Goal: Information Seeking & Learning: Learn about a topic

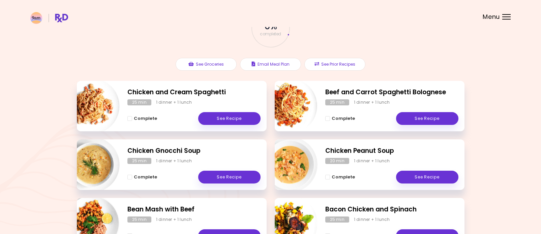
scroll to position [58, 0]
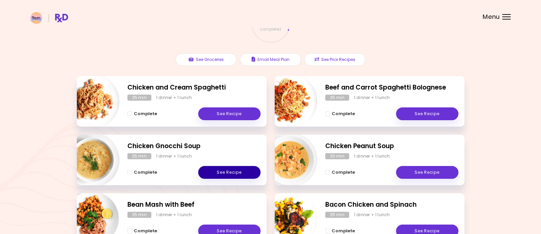
click at [230, 170] on link "See Recipe" at bounding box center [229, 172] width 62 height 13
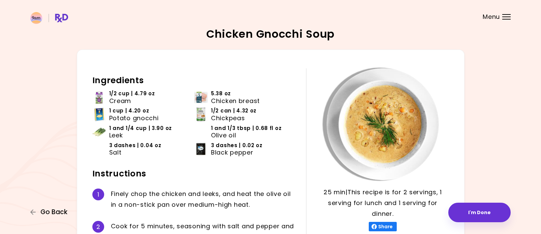
click at [50, 212] on span "Go Back" at bounding box center [53, 212] width 27 height 7
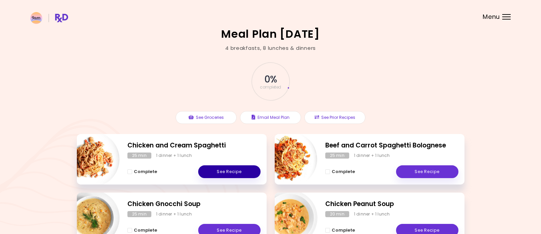
click at [231, 173] on link "See Recipe" at bounding box center [229, 172] width 62 height 13
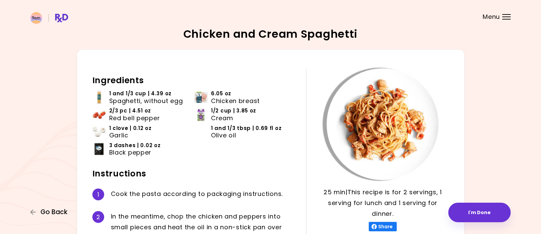
click at [59, 211] on span "Go Back" at bounding box center [53, 212] width 27 height 7
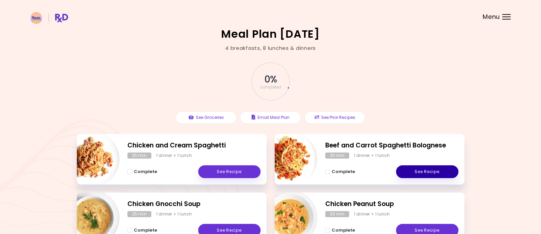
click at [432, 169] on link "See Recipe" at bounding box center [427, 172] width 62 height 13
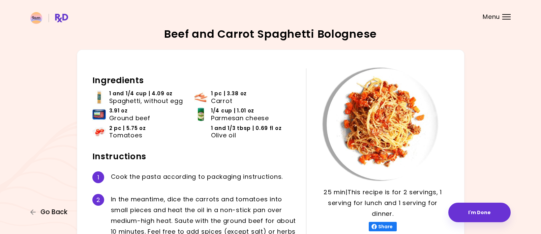
click at [51, 211] on span "Go Back" at bounding box center [53, 212] width 27 height 7
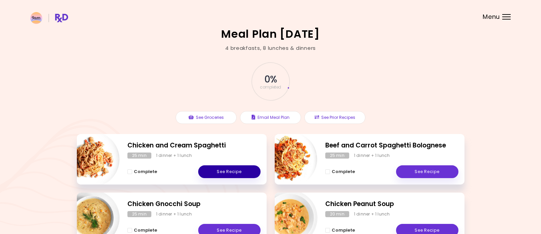
click at [225, 172] on link "See Recipe" at bounding box center [229, 172] width 62 height 13
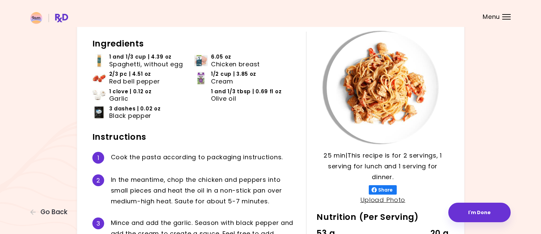
scroll to position [35, 0]
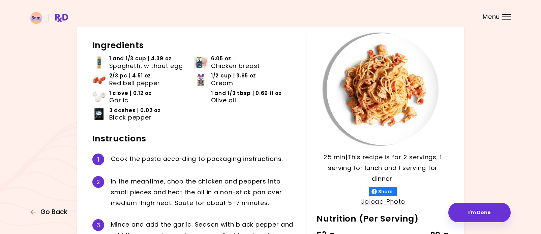
click at [60, 214] on span "Go Back" at bounding box center [53, 212] width 27 height 7
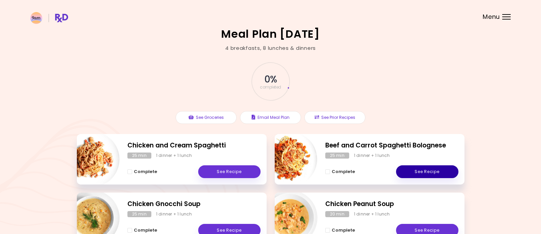
click at [432, 174] on link "See Recipe" at bounding box center [427, 172] width 62 height 13
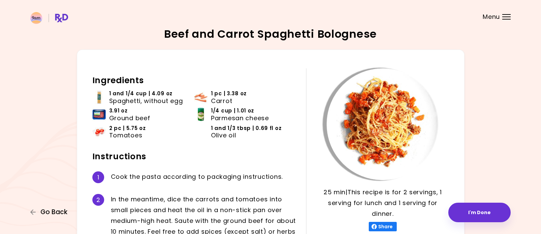
click at [46, 212] on span "Go Back" at bounding box center [53, 212] width 27 height 7
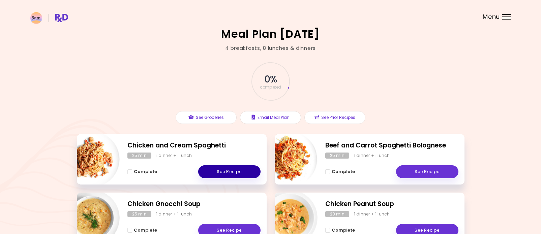
click at [242, 175] on link "See Recipe" at bounding box center [229, 172] width 62 height 13
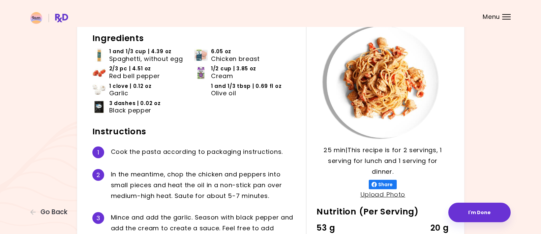
scroll to position [38, 0]
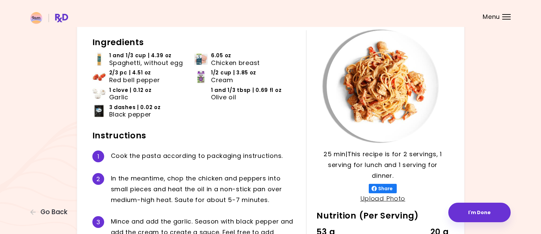
click at [201, 82] on img at bounding box center [200, 76] width 13 height 13
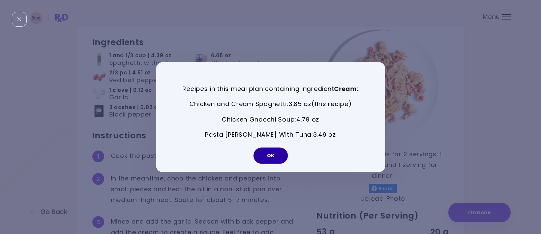
click at [274, 156] on button "OK" at bounding box center [271, 156] width 34 height 16
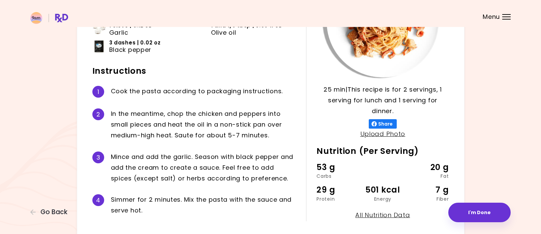
scroll to position [106, 0]
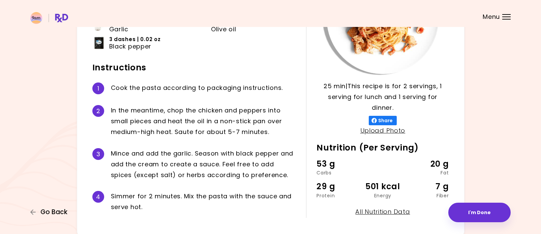
click at [58, 210] on span "Go Back" at bounding box center [53, 212] width 27 height 7
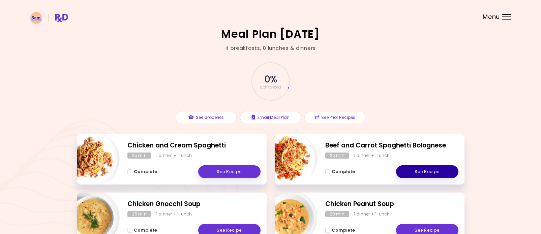
click at [424, 172] on link "See Recipe" at bounding box center [427, 172] width 62 height 13
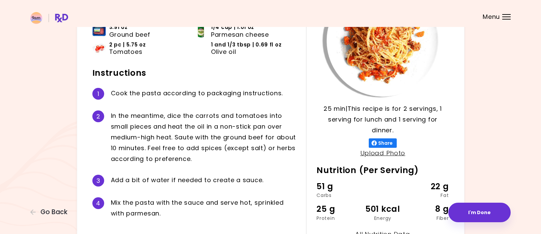
scroll to position [85, 0]
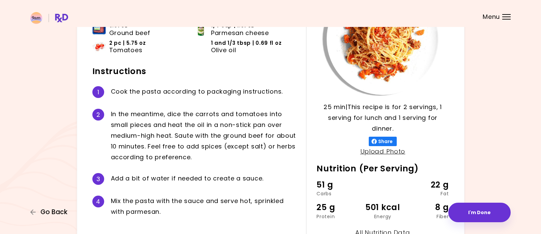
click at [53, 211] on span "Go Back" at bounding box center [53, 212] width 27 height 7
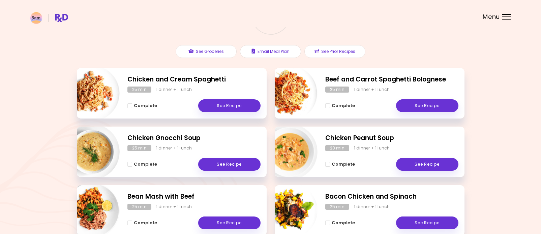
scroll to position [67, 0]
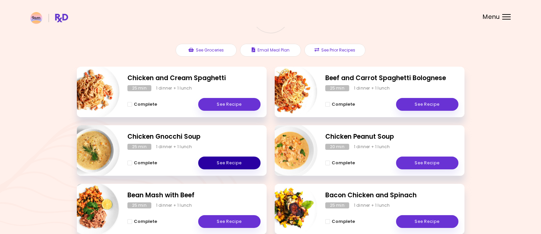
click at [242, 164] on link "See Recipe" at bounding box center [229, 163] width 62 height 13
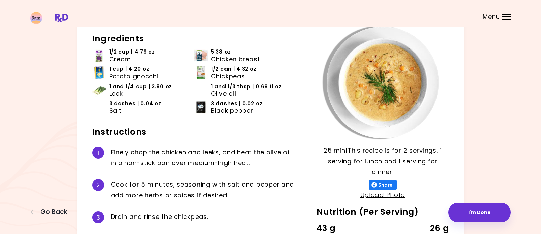
scroll to position [42, 0]
click at [48, 216] on span "Go Back" at bounding box center [53, 212] width 27 height 7
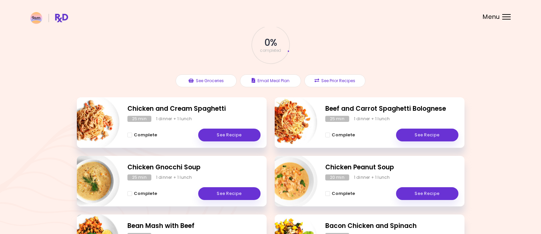
scroll to position [38, 0]
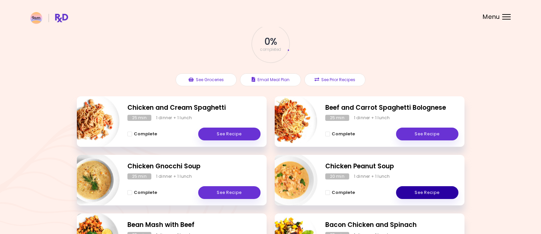
click at [423, 194] on link "See Recipe" at bounding box center [427, 192] width 62 height 13
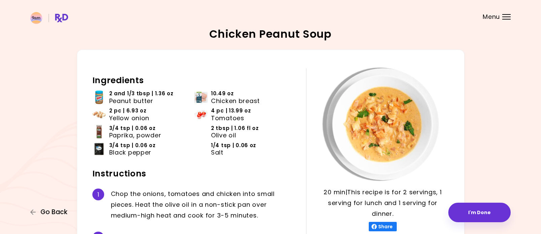
click at [47, 215] on span "Go Back" at bounding box center [53, 212] width 27 height 7
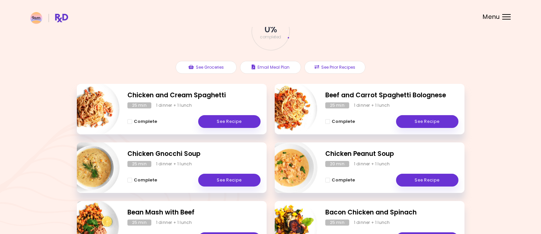
scroll to position [50, 0]
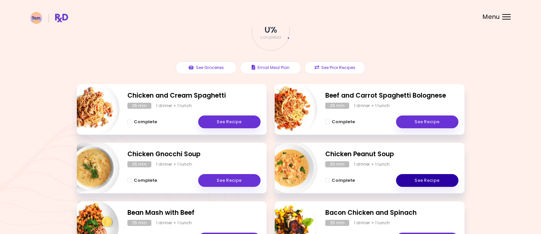
click at [434, 180] on link "See Recipe" at bounding box center [427, 180] width 62 height 13
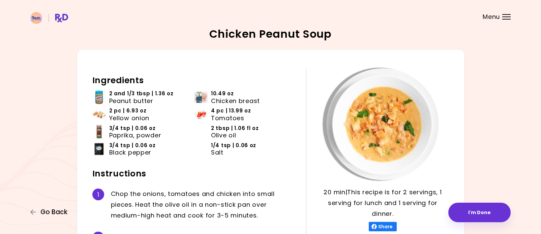
click at [52, 214] on span "Go Back" at bounding box center [53, 212] width 27 height 7
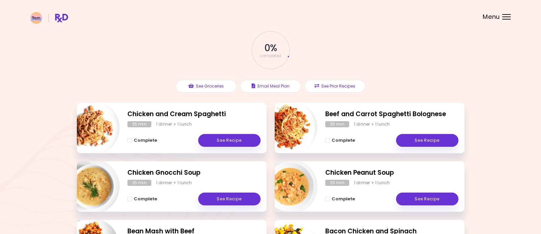
scroll to position [49, 0]
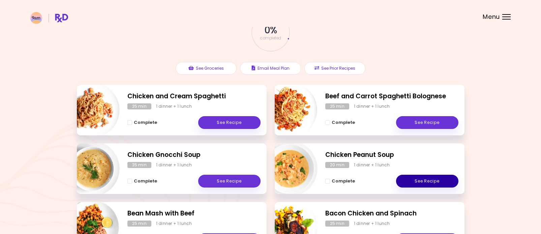
click at [427, 185] on link "See Recipe" at bounding box center [427, 181] width 62 height 13
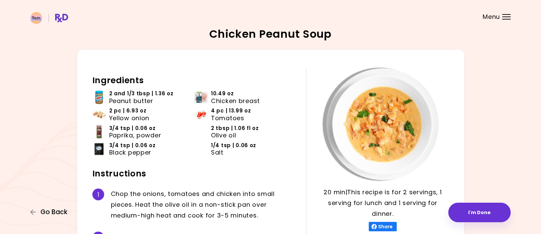
click at [49, 216] on span "Go Back" at bounding box center [53, 212] width 27 height 7
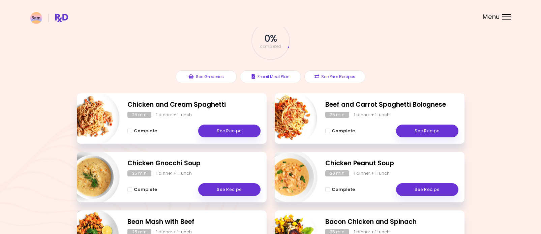
scroll to position [46, 0]
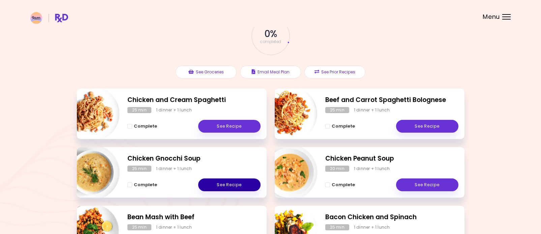
click at [225, 187] on link "See Recipe" at bounding box center [229, 185] width 62 height 13
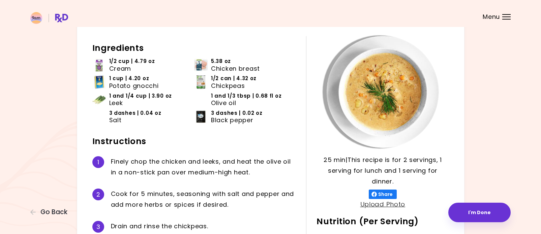
scroll to position [36, 0]
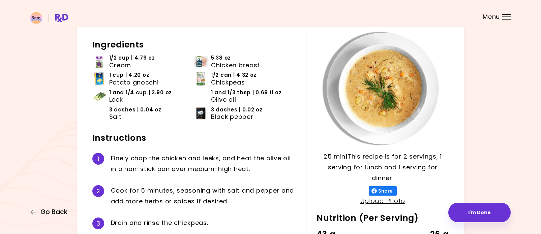
click at [55, 213] on span "Go Back" at bounding box center [53, 212] width 27 height 7
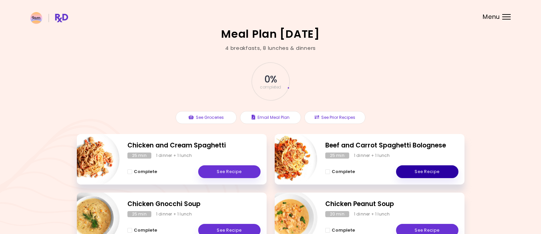
click at [429, 175] on link "See Recipe" at bounding box center [427, 172] width 62 height 13
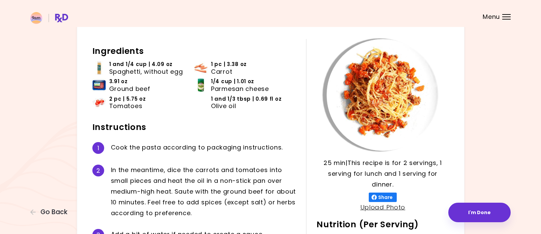
scroll to position [30, 0]
